Goal: Task Accomplishment & Management: Use online tool/utility

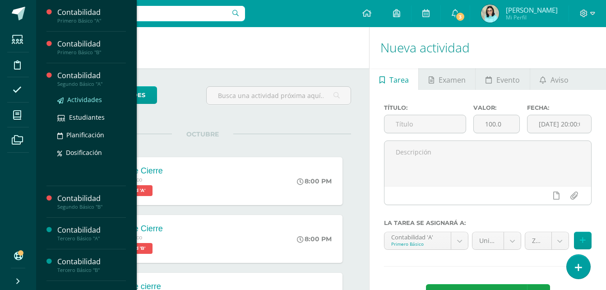
click at [82, 99] on span "Actividades" at bounding box center [84, 99] width 35 height 9
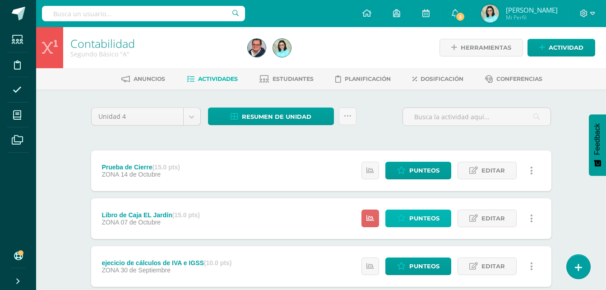
click at [410, 215] on link "Punteos" at bounding box center [419, 219] width 66 height 18
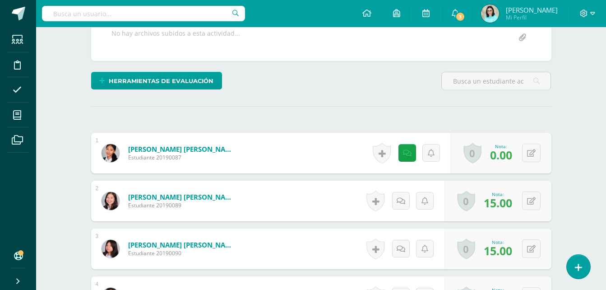
scroll to position [182, 0]
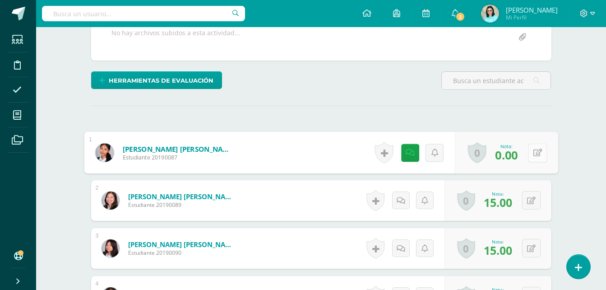
click at [532, 152] on button at bounding box center [537, 152] width 19 height 19
type input "15"
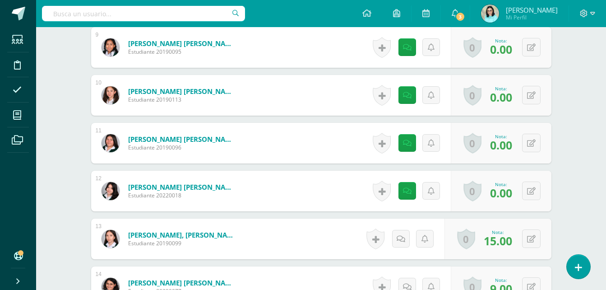
scroll to position [678, 0]
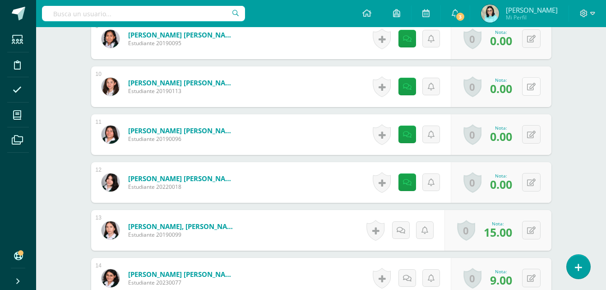
click at [532, 88] on button at bounding box center [531, 86] width 19 height 19
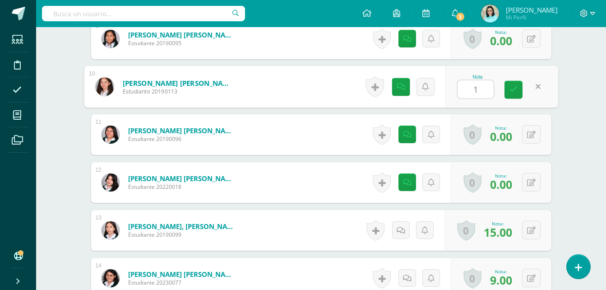
type input "10"
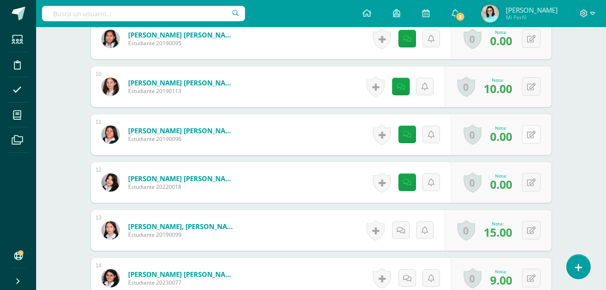
click at [532, 133] on button at bounding box center [531, 134] width 19 height 19
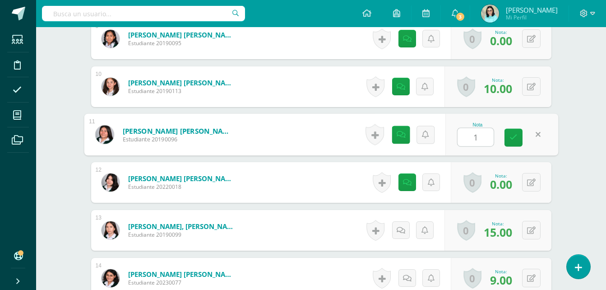
type input "14"
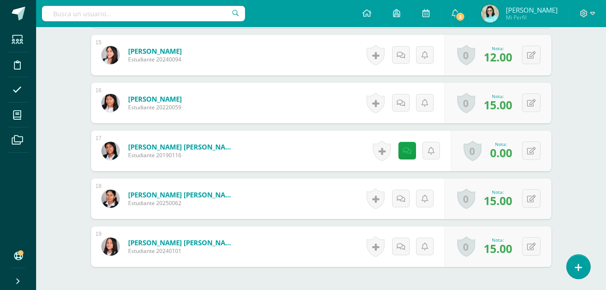
scroll to position [994, 0]
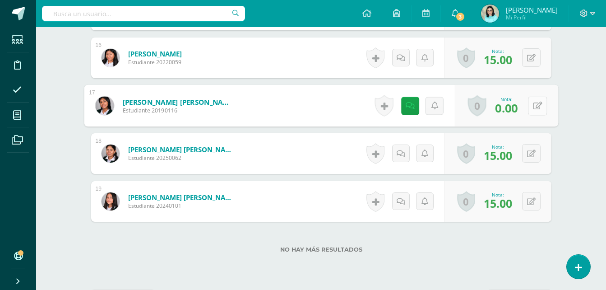
click at [531, 104] on button at bounding box center [537, 105] width 19 height 19
type input "14"
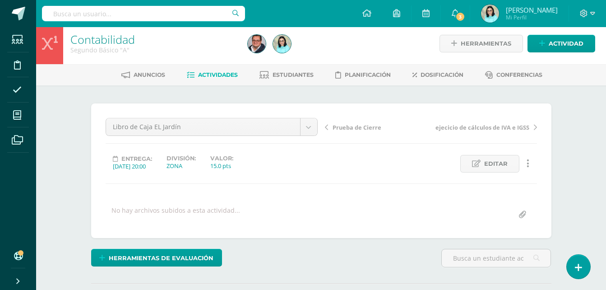
scroll to position [1, 0]
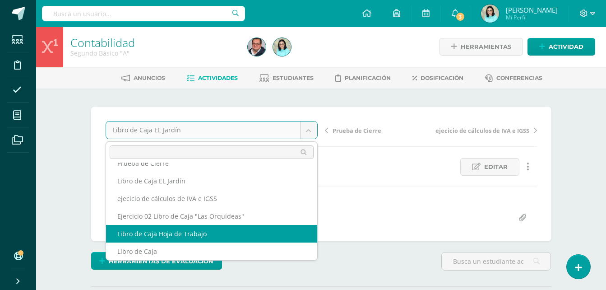
scroll to position [15, 0]
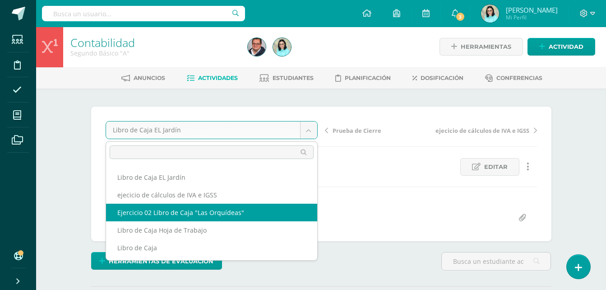
select select "/dashboard/teacher/grade-activity/107985/"
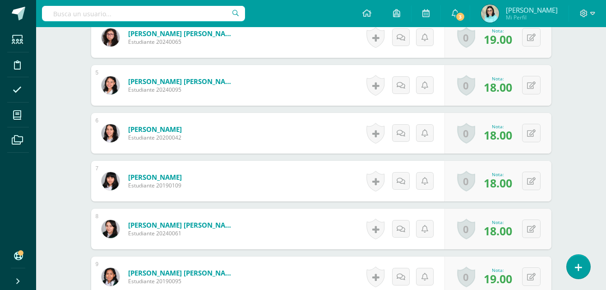
scroll to position [563, 0]
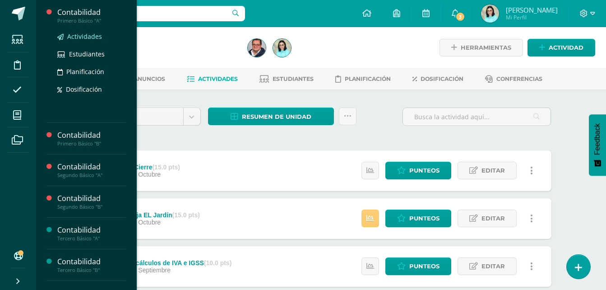
click at [89, 34] on span "Actividades" at bounding box center [84, 36] width 35 height 9
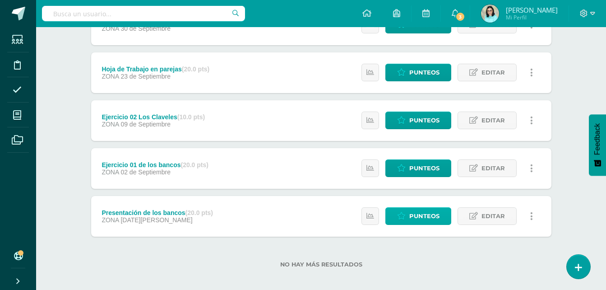
scroll to position [200, 0]
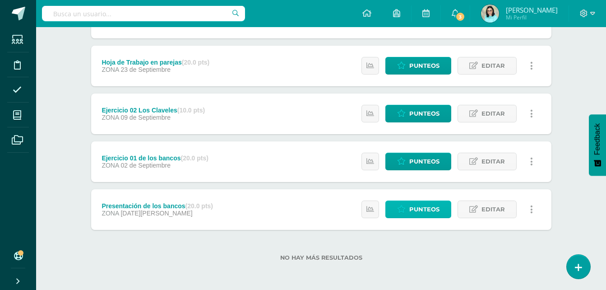
click at [422, 203] on span "Punteos" at bounding box center [425, 209] width 30 height 17
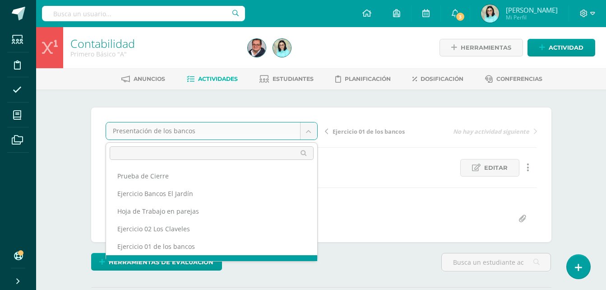
scroll to position [12, 0]
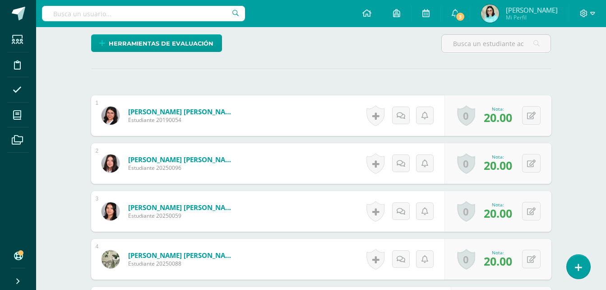
scroll to position [226, 0]
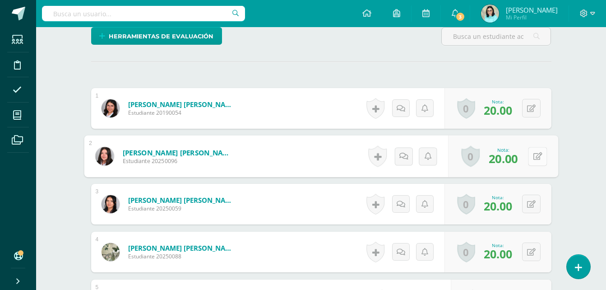
click at [532, 156] on button at bounding box center [537, 156] width 19 height 19
type input "18"
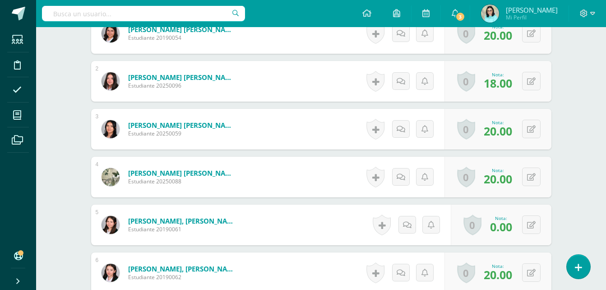
scroll to position [361, 0]
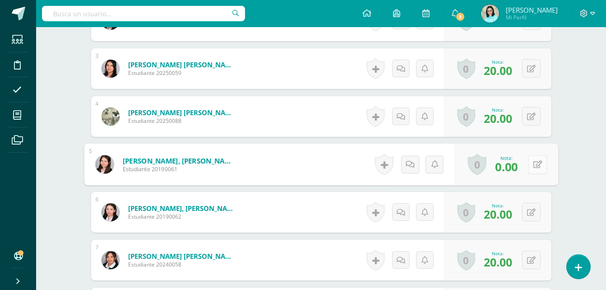
click at [534, 163] on icon at bounding box center [537, 164] width 9 height 8
type input "19"
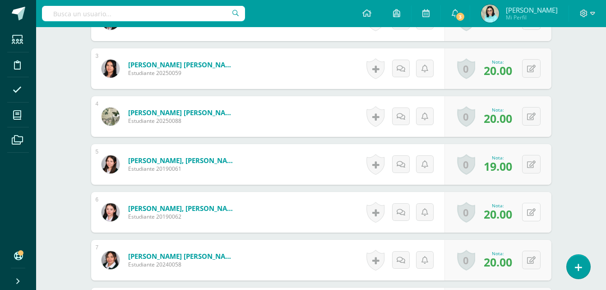
click at [534, 214] on icon at bounding box center [531, 213] width 9 height 8
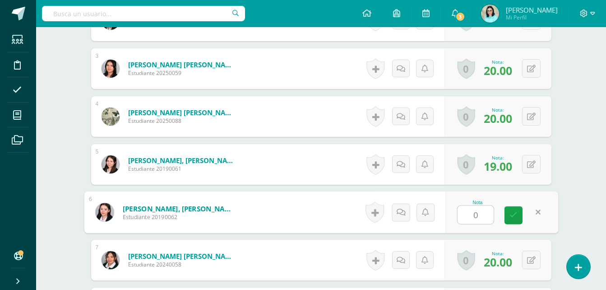
type input "05"
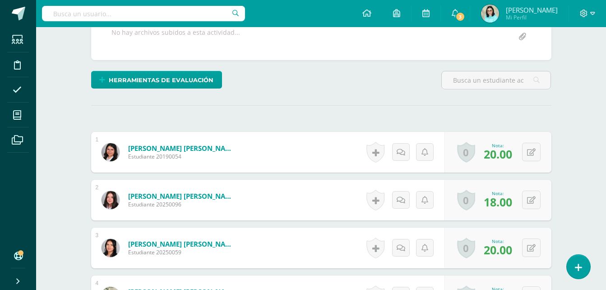
scroll to position [181, 0]
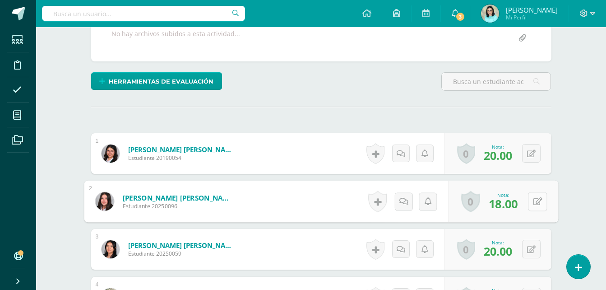
click at [534, 203] on icon at bounding box center [537, 201] width 9 height 8
type input "20"
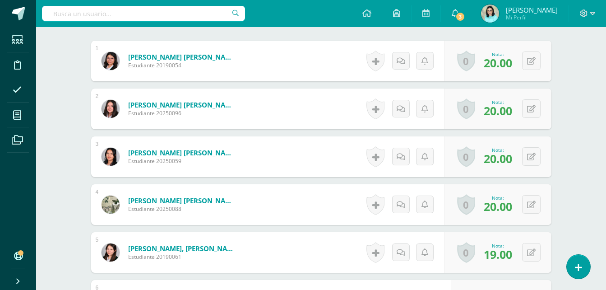
scroll to position [361, 0]
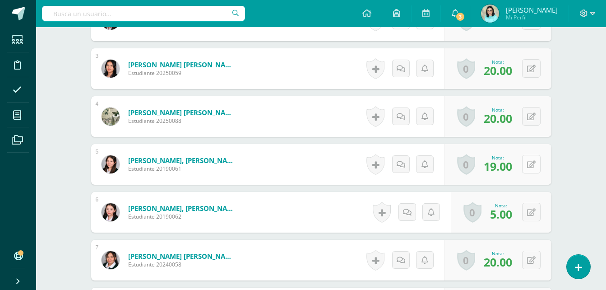
click at [534, 168] on button at bounding box center [531, 164] width 19 height 19
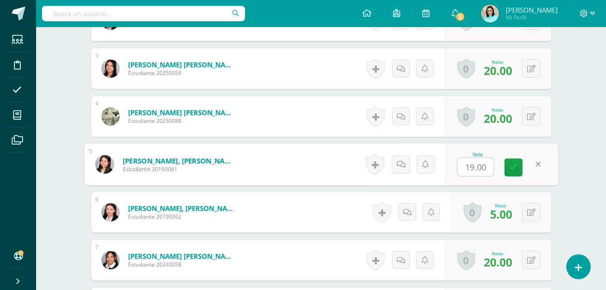
type input "0"
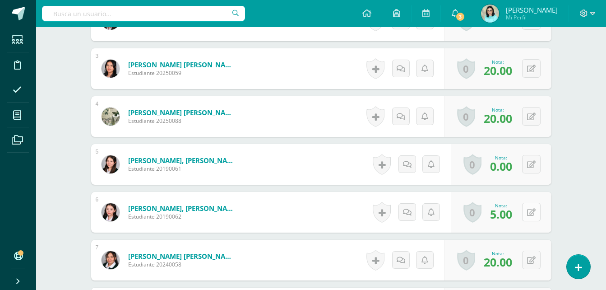
click at [528, 214] on button at bounding box center [531, 212] width 19 height 19
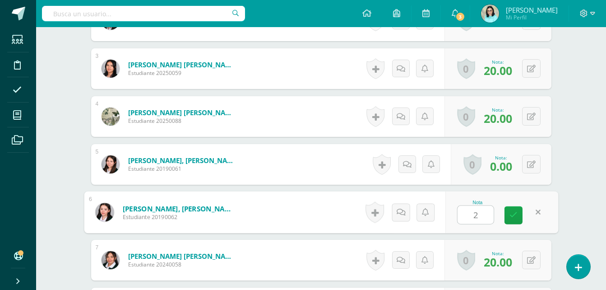
type input "20"
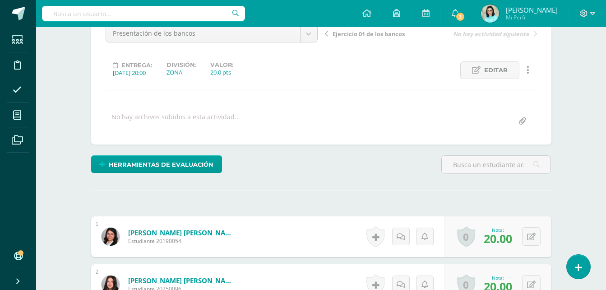
scroll to position [0, 0]
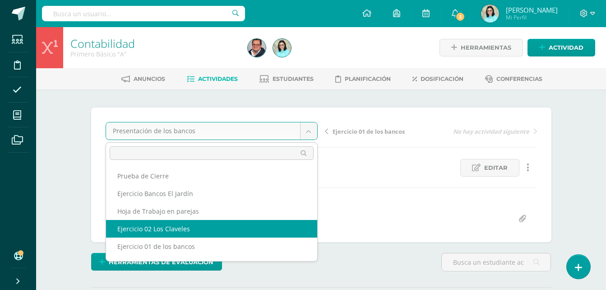
select select "/dashboard/teacher/grade-activity/108032/"
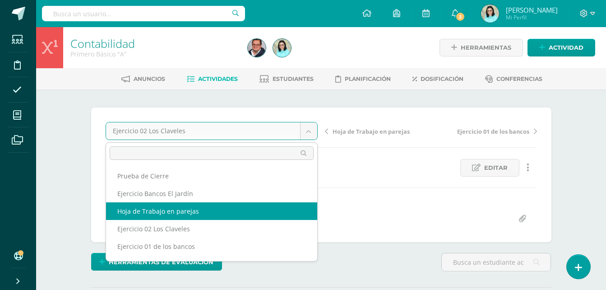
select select "/dashboard/teacher/grade-activity/108034/"
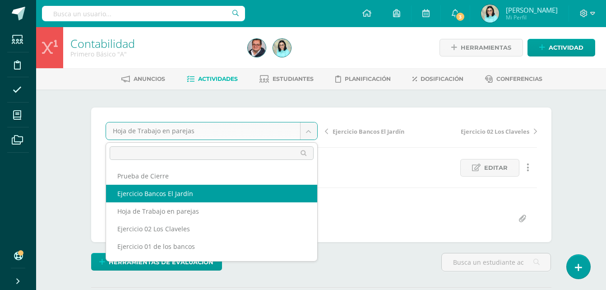
select select "/dashboard/teacher/grade-activity/108036/"
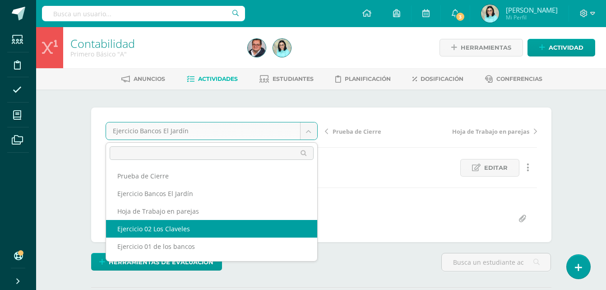
scroll to position [15, 0]
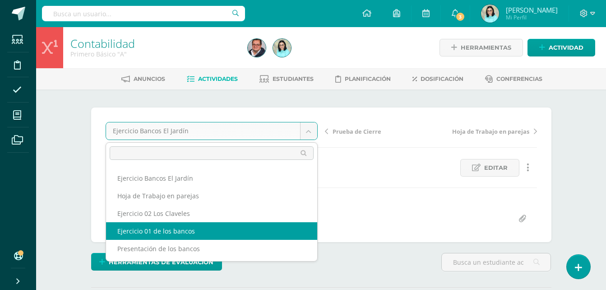
drag, startPoint x: 188, startPoint y: 233, endPoint x: 194, endPoint y: 233, distance: 5.4
select select "/dashboard/teacher/grade-activity/108029/"
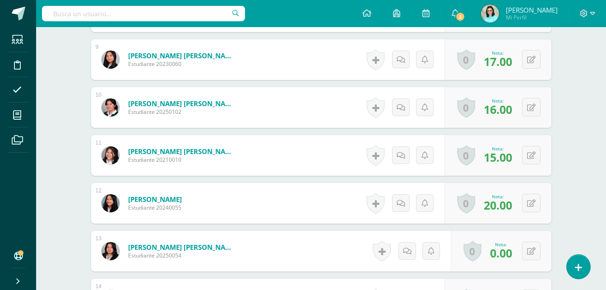
scroll to position [665, 0]
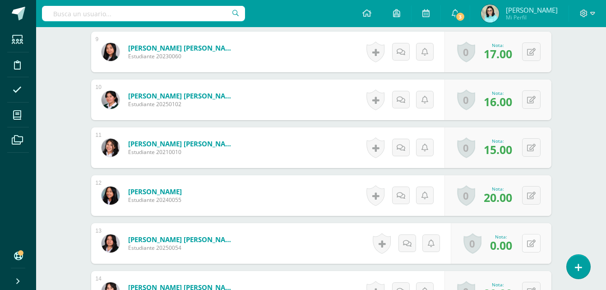
click at [534, 243] on icon at bounding box center [531, 244] width 9 height 8
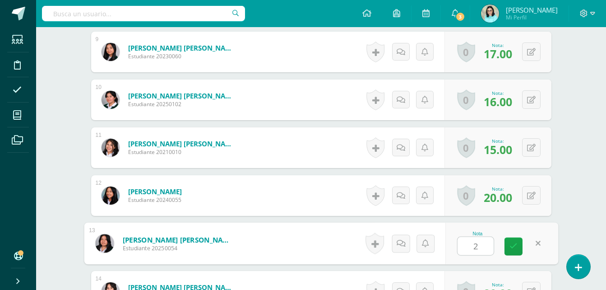
type input "20"
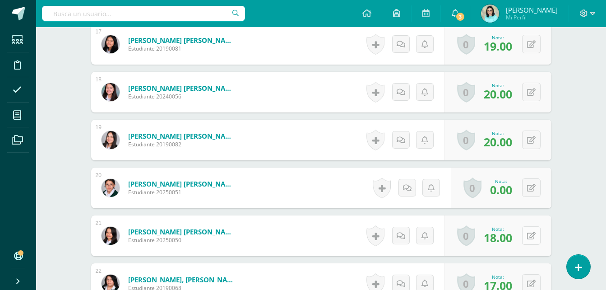
scroll to position [1072, 0]
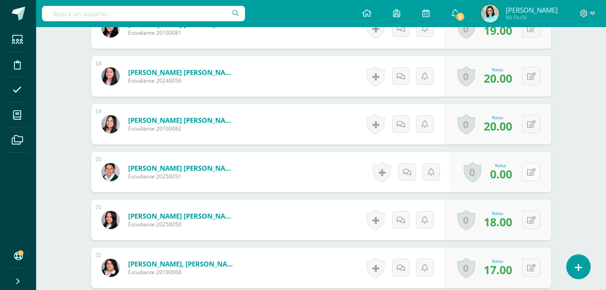
click at [528, 168] on button at bounding box center [531, 172] width 19 height 19
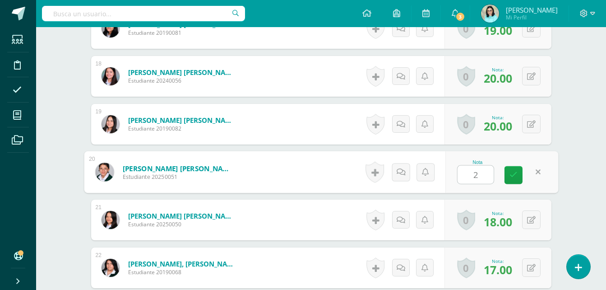
type input "20"
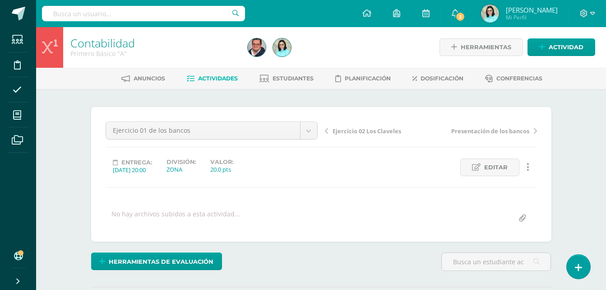
scroll to position [0, 0]
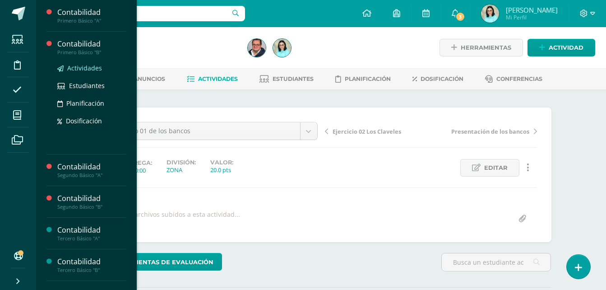
click at [83, 65] on span "Actividades" at bounding box center [84, 68] width 35 height 9
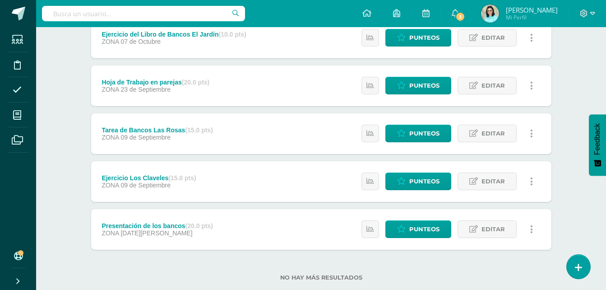
scroll to position [200, 0]
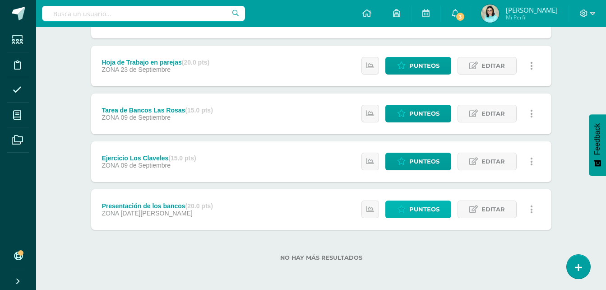
click at [414, 214] on span "Punteos" at bounding box center [425, 209] width 30 height 17
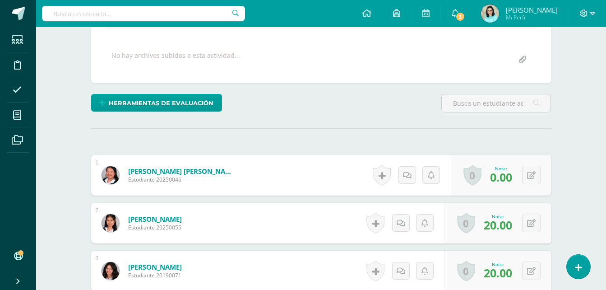
scroll to position [92, 0]
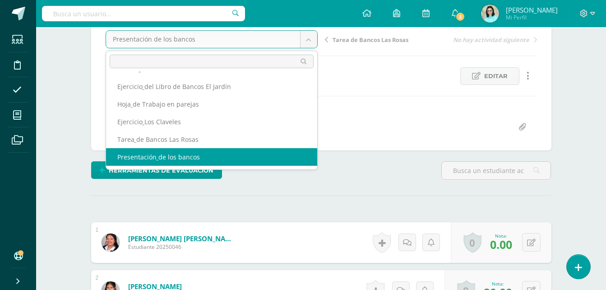
scroll to position [12, 0]
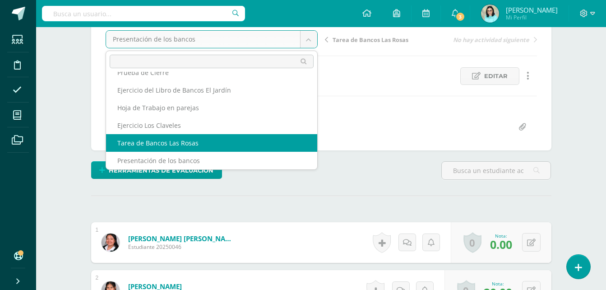
select select "/dashboard/teacher/grade-activity/108030/"
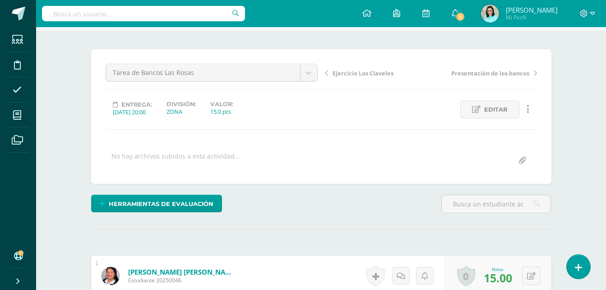
scroll to position [10, 0]
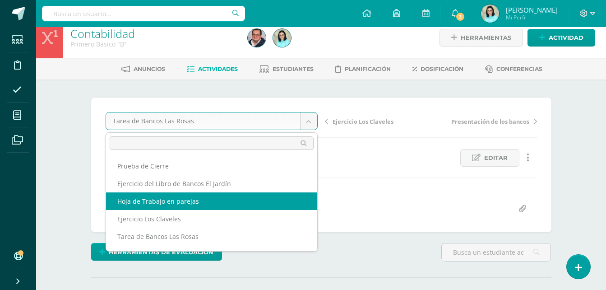
select select "/dashboard/teacher/grade-activity/108035/"
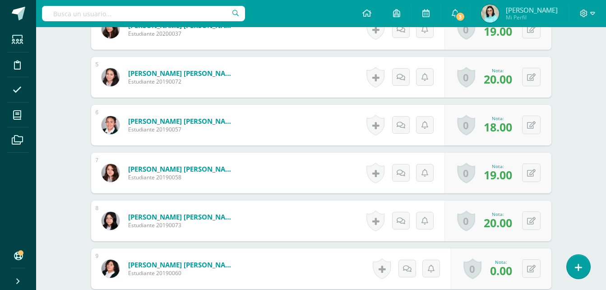
scroll to position [452, 0]
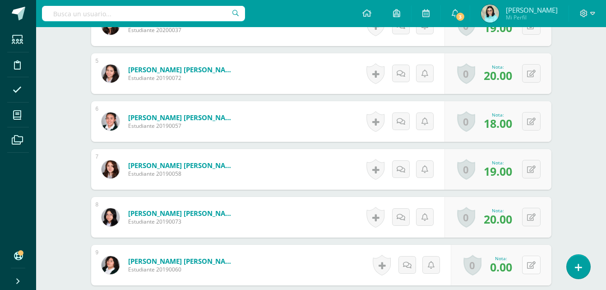
click at [531, 262] on button at bounding box center [531, 265] width 19 height 19
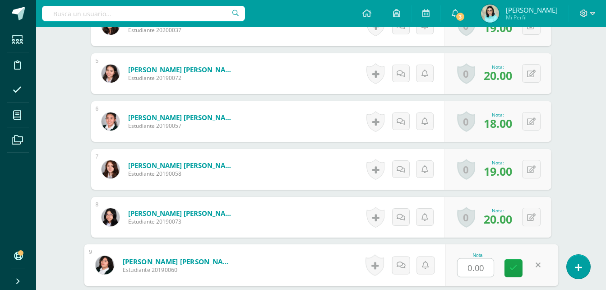
scroll to position [452, 0]
type input "20"
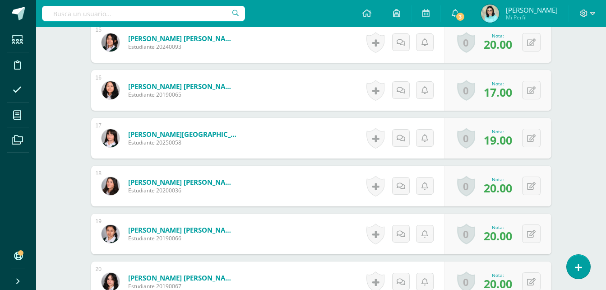
scroll to position [958, 0]
